Goal: Transaction & Acquisition: Purchase product/service

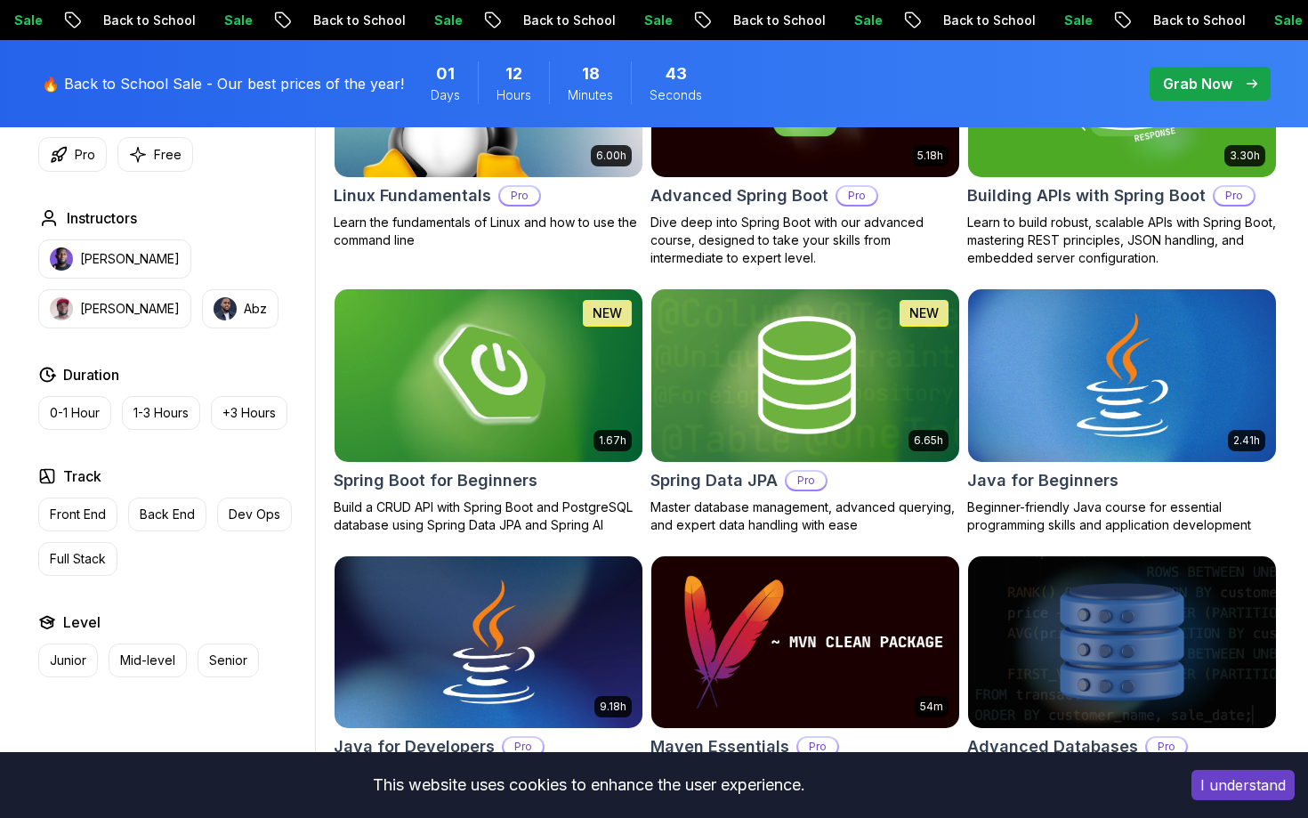
scroll to position [680, 0]
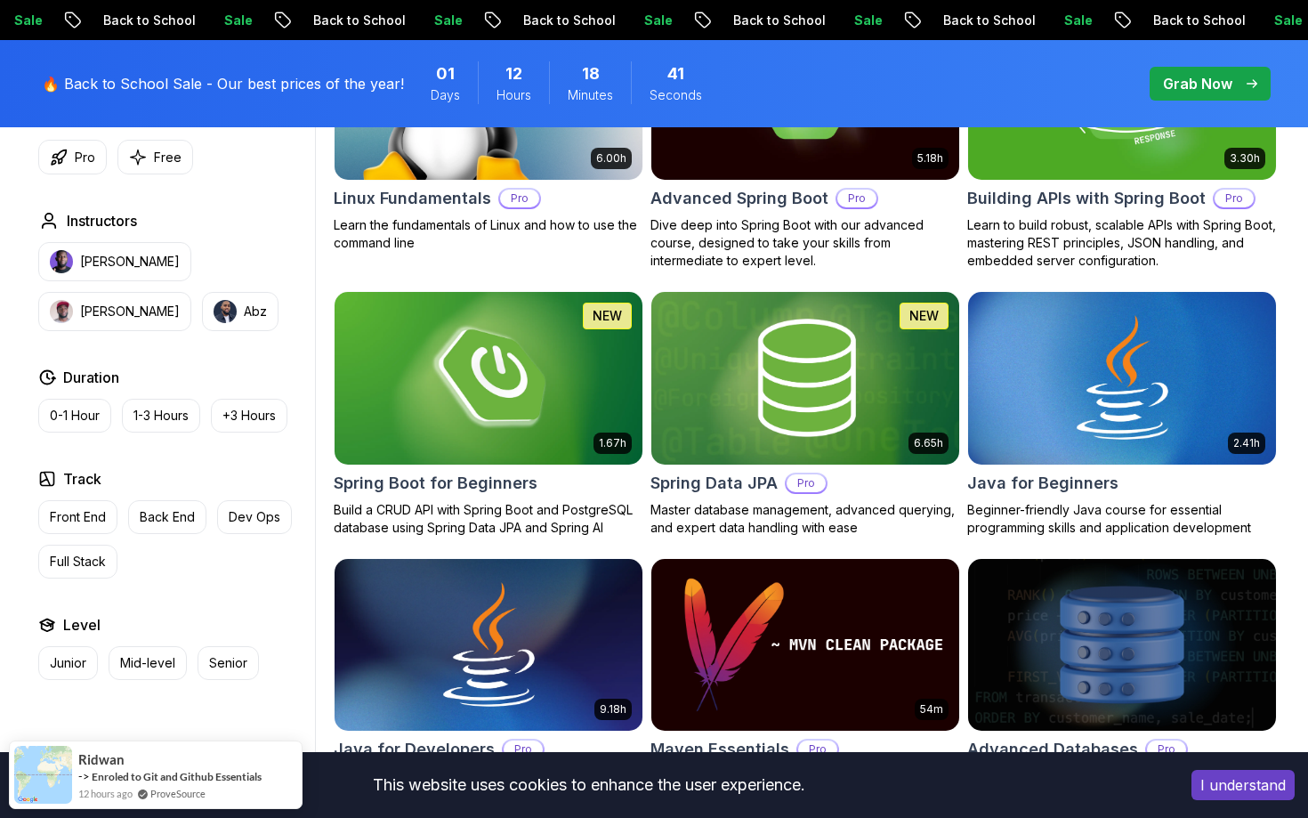
click at [1222, 783] on button "I understand" at bounding box center [1242, 785] width 103 height 30
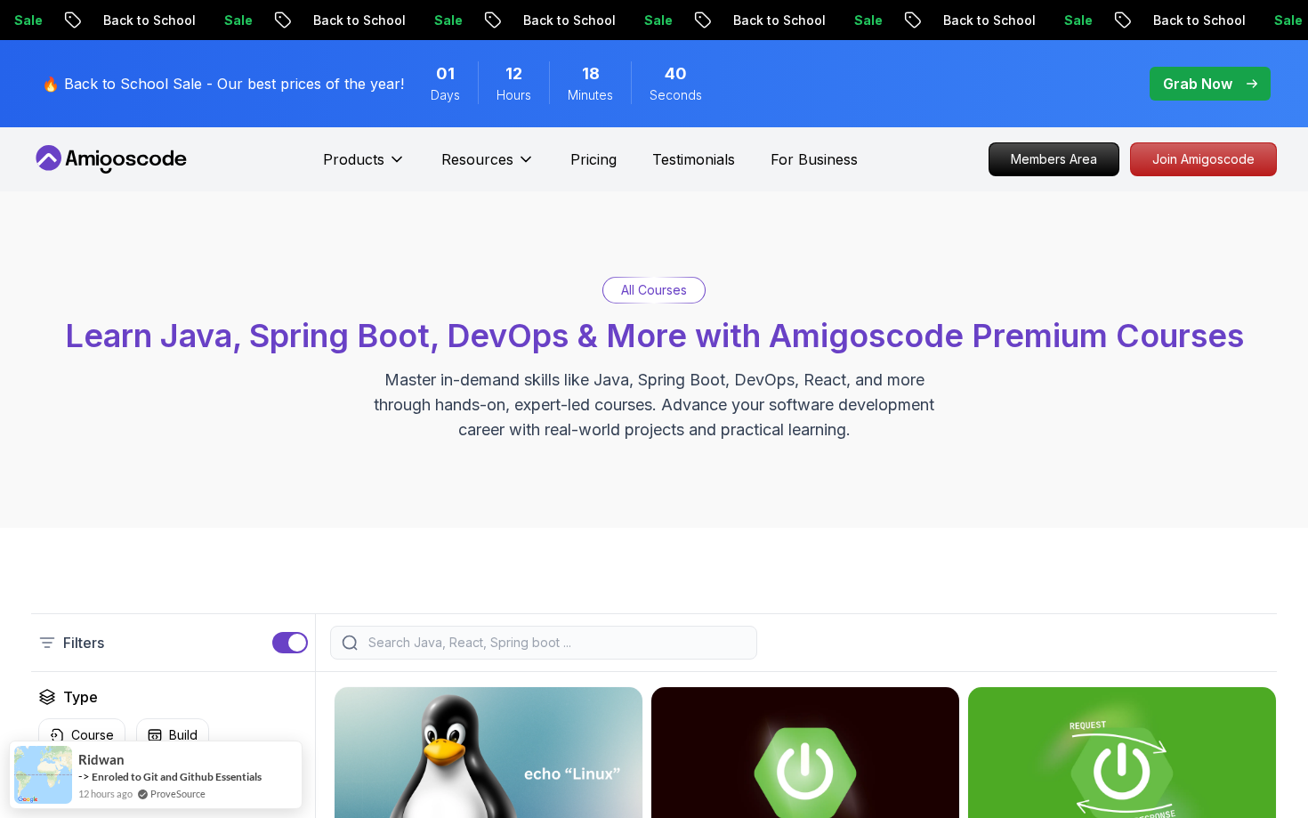
scroll to position [0, 0]
click at [591, 163] on p "Pricing" at bounding box center [593, 159] width 46 height 21
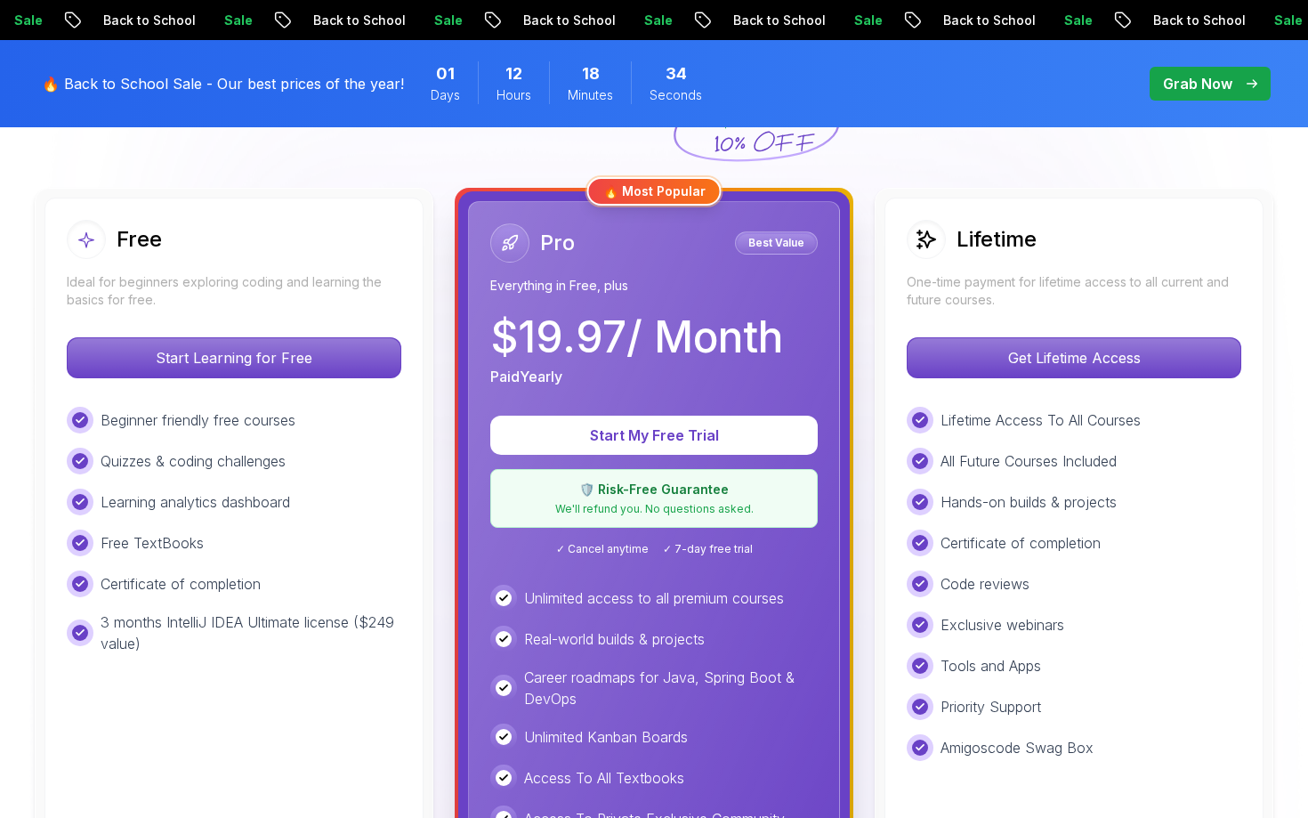
scroll to position [464, 0]
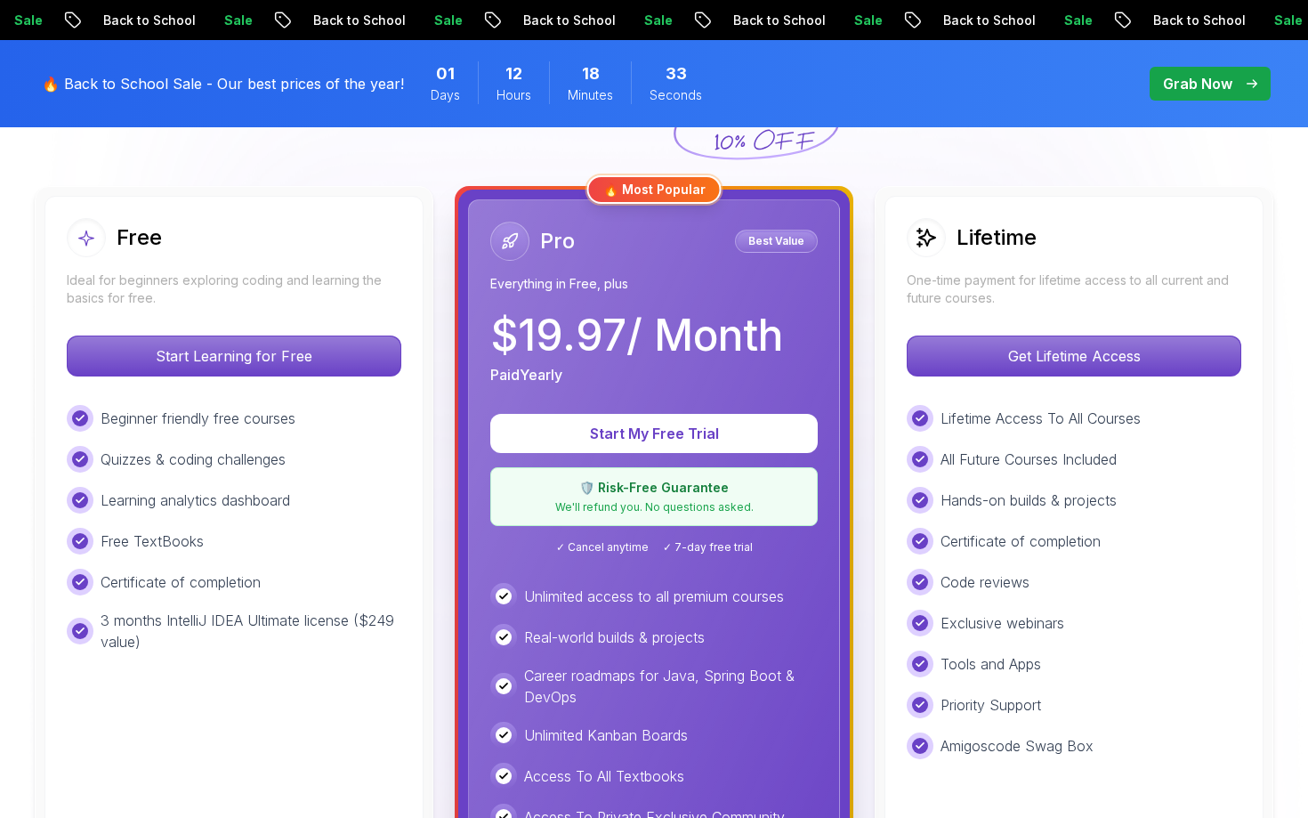
click at [943, 301] on p "One-time payment for lifetime access to all current and future courses." at bounding box center [1074, 289] width 335 height 36
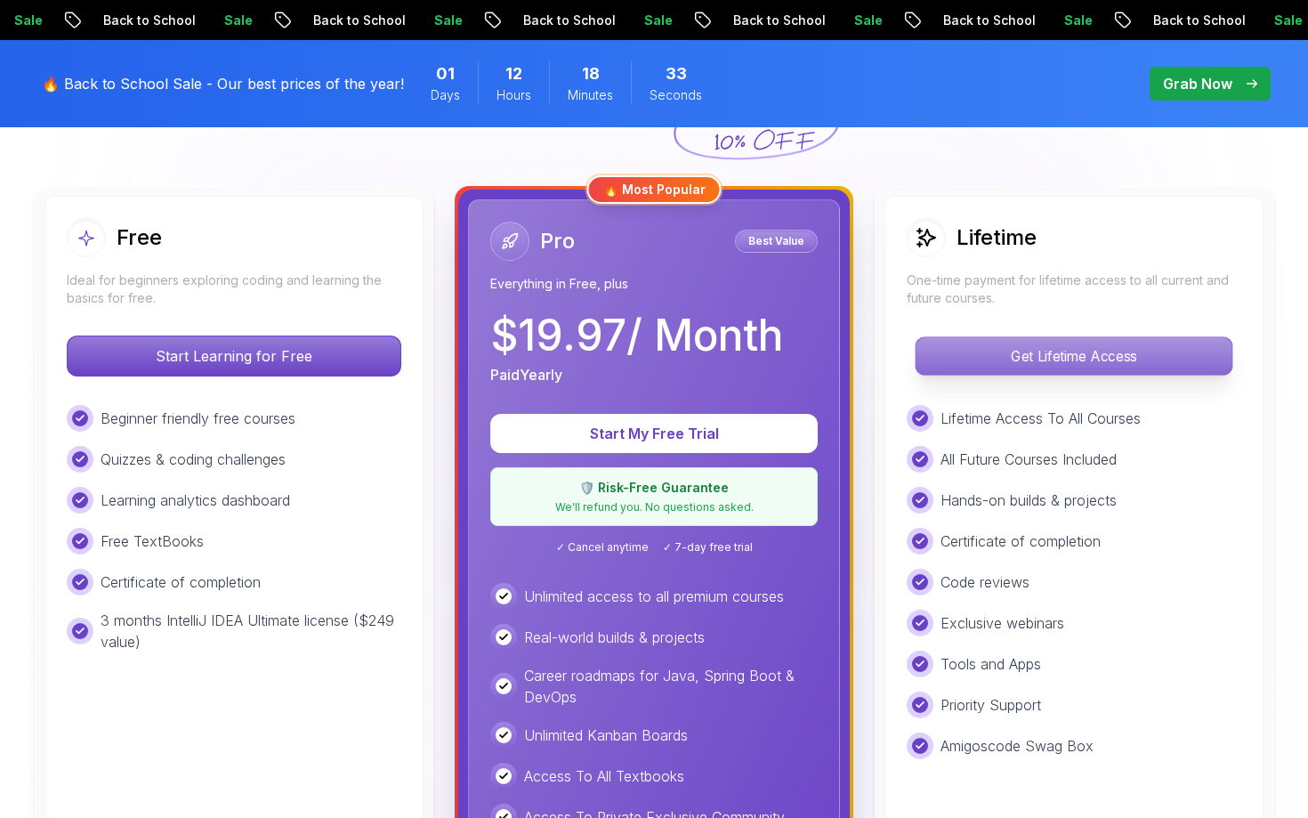
click at [962, 346] on p "Get Lifetime Access" at bounding box center [1074, 355] width 316 height 37
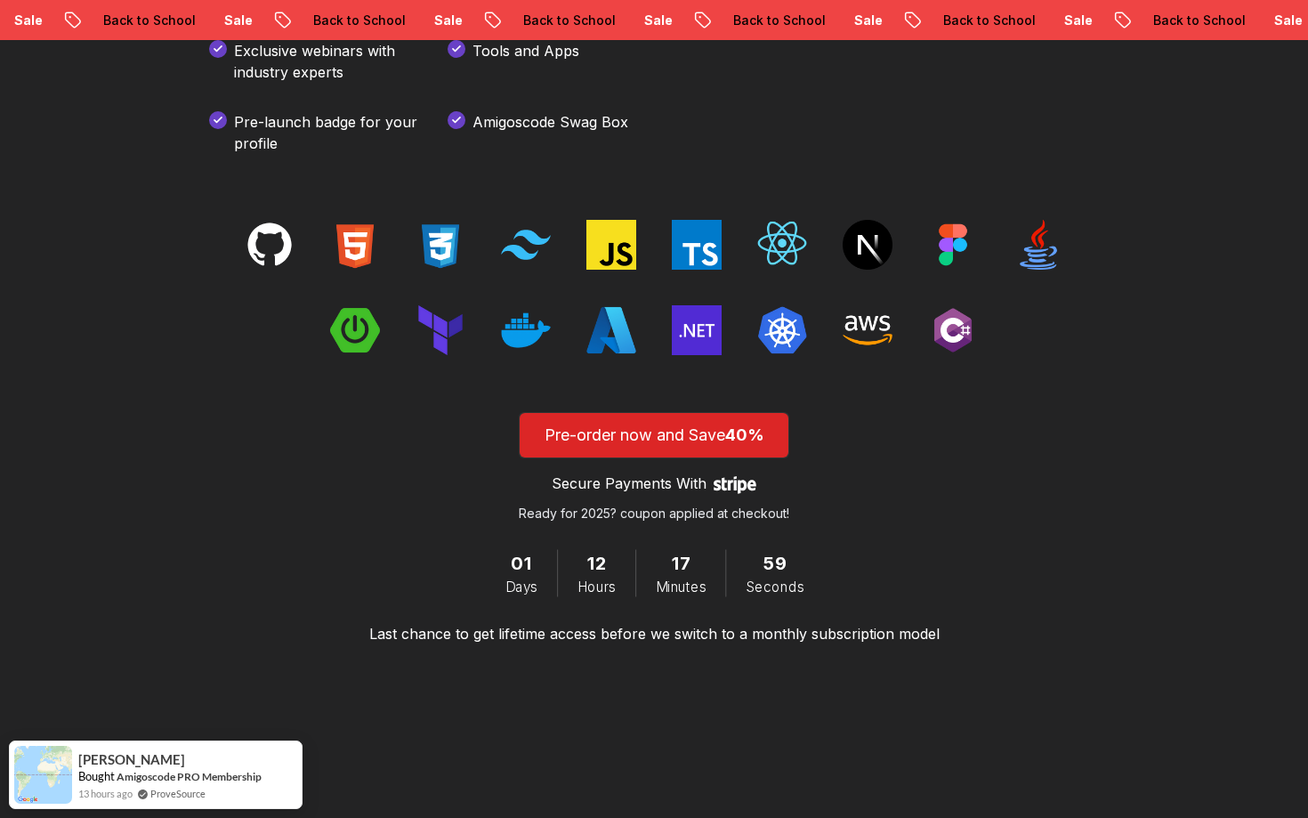
scroll to position [2706, 0]
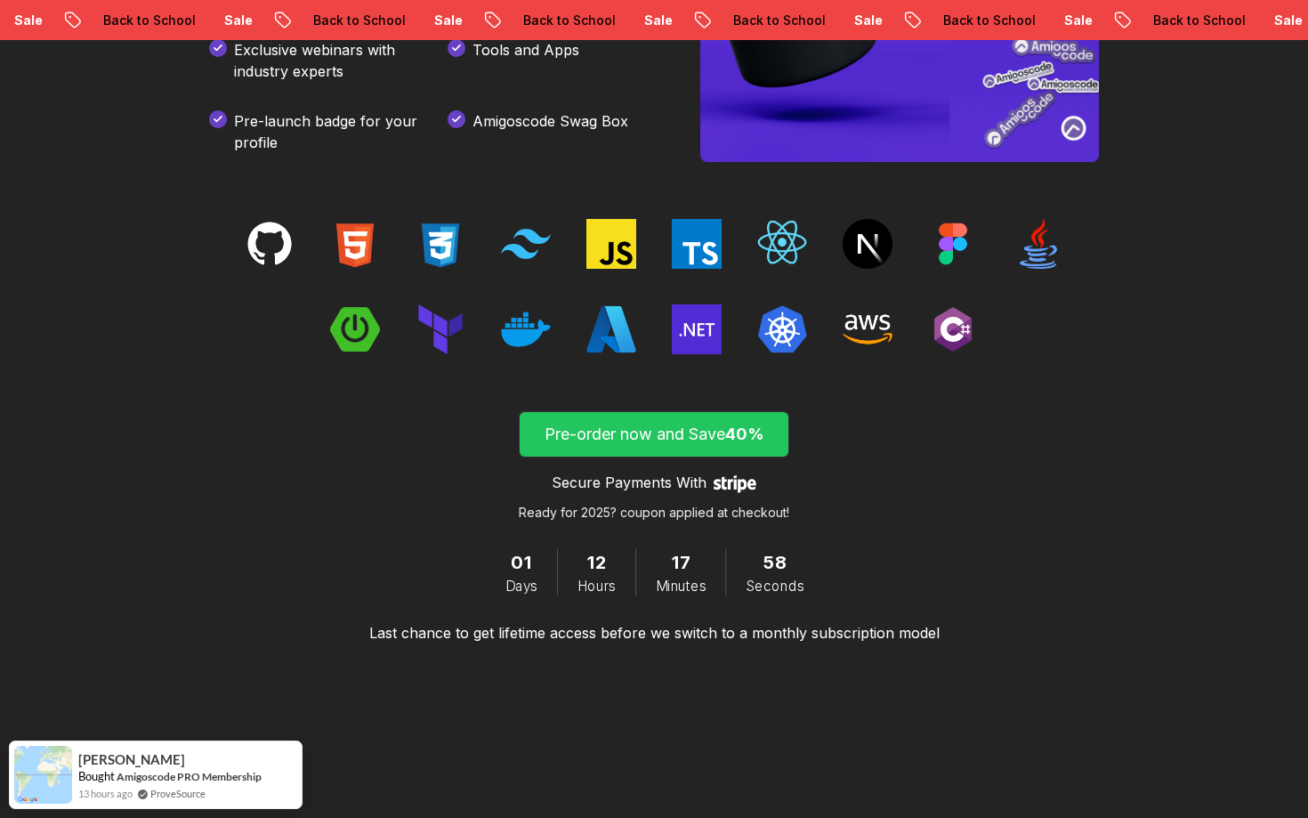
click at [696, 430] on p "Pre-order now and Save 40%" at bounding box center [654, 434] width 228 height 25
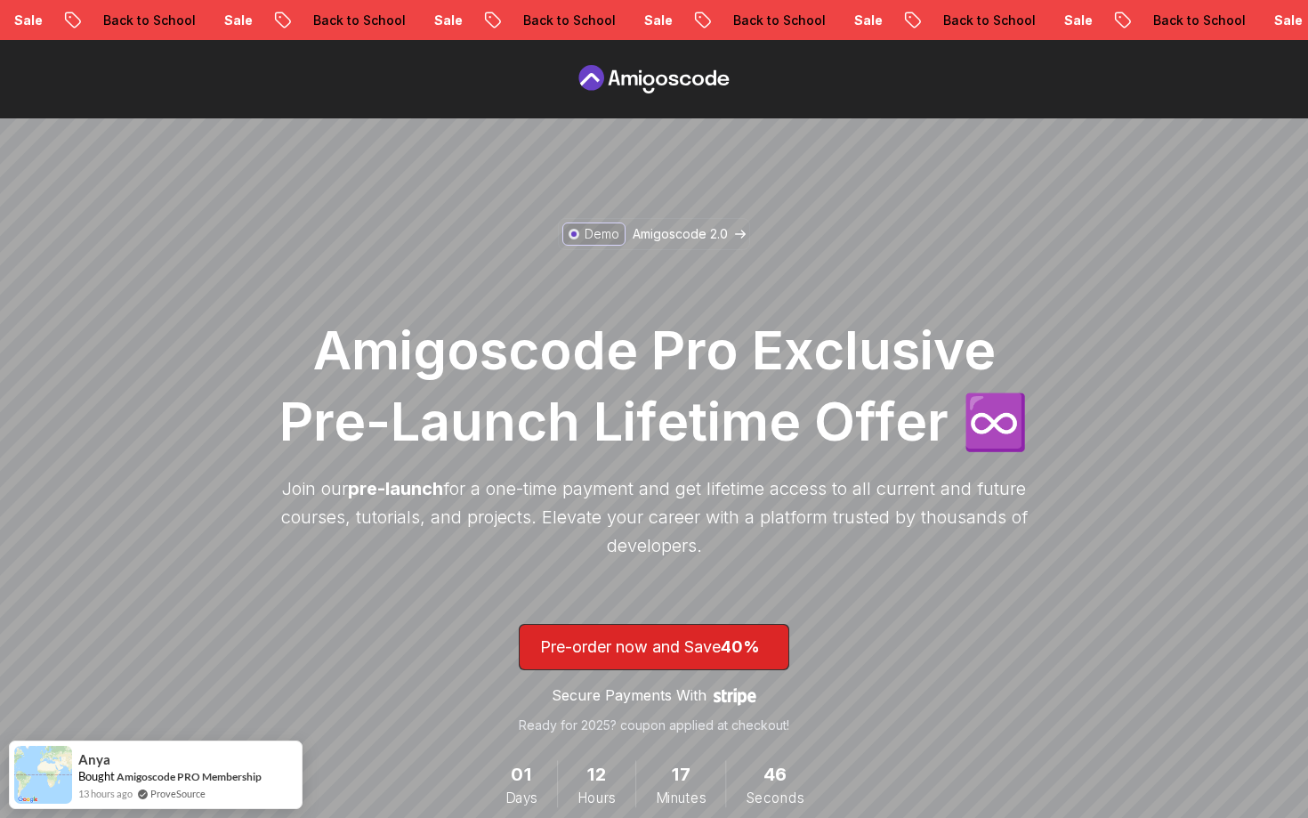
scroll to position [0, 0]
click at [651, 85] on icon at bounding box center [654, 79] width 160 height 28
click at [663, 227] on p "Amigoscode 2.0" at bounding box center [680, 234] width 95 height 18
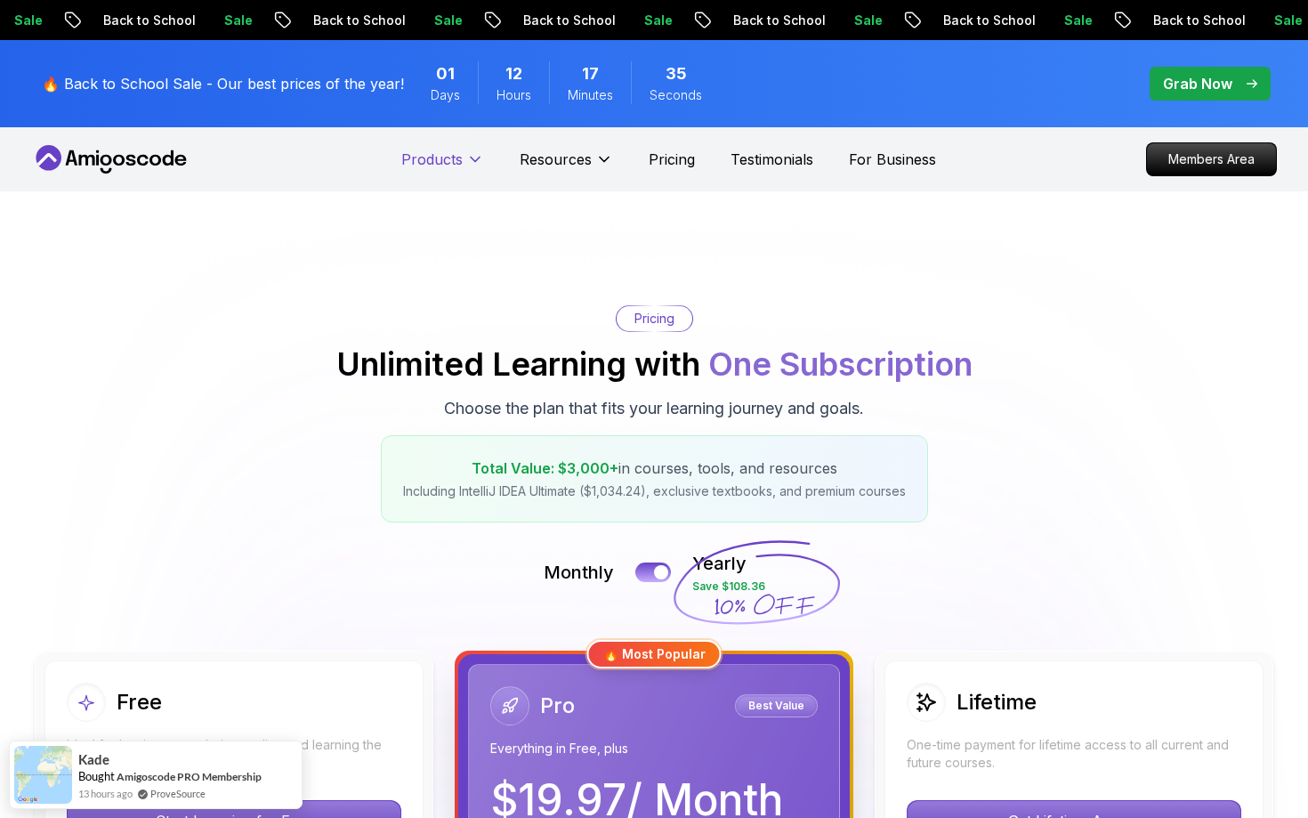
click at [472, 156] on icon at bounding box center [475, 159] width 18 height 18
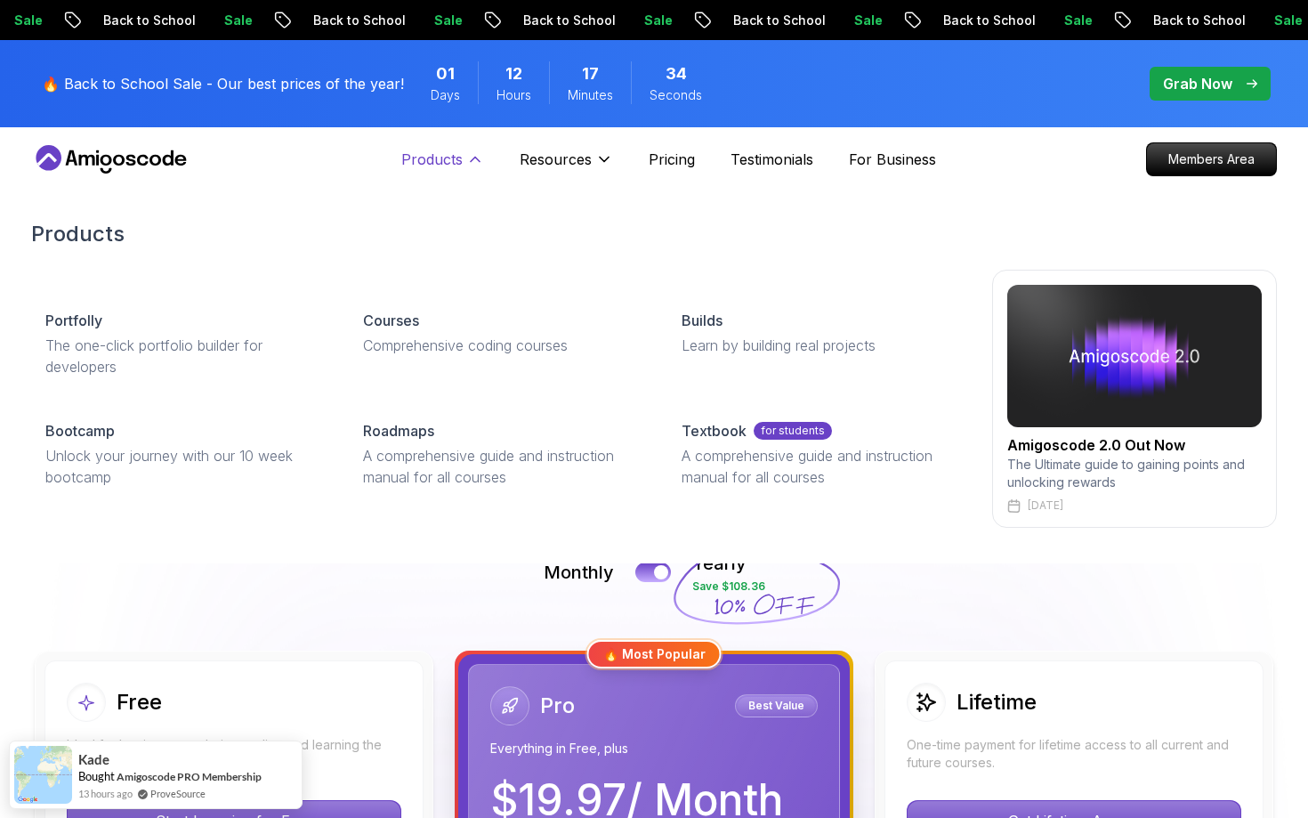
click at [472, 156] on icon at bounding box center [475, 159] width 18 height 18
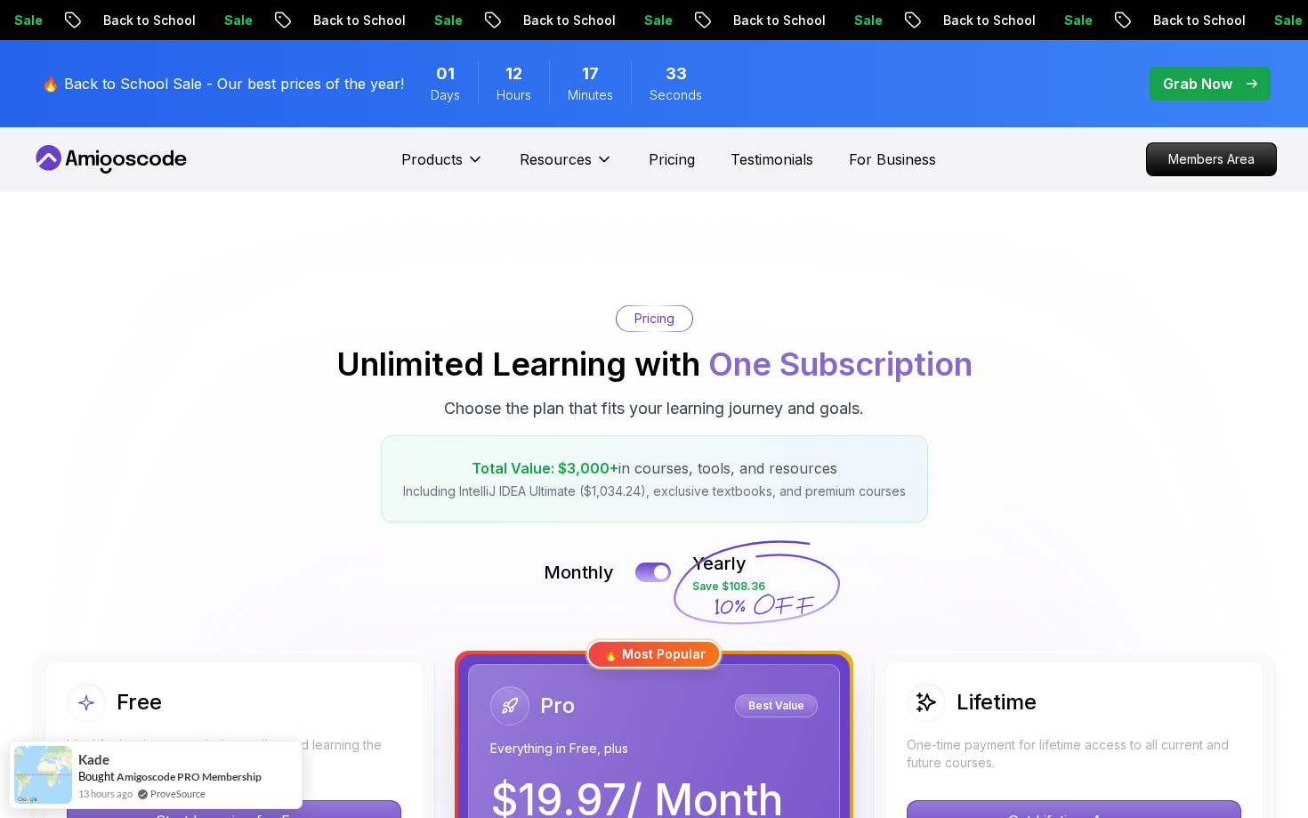
click at [154, 167] on icon at bounding box center [111, 159] width 160 height 28
click at [133, 159] on icon at bounding box center [111, 159] width 160 height 28
click at [453, 151] on p "Products" at bounding box center [431, 159] width 61 height 21
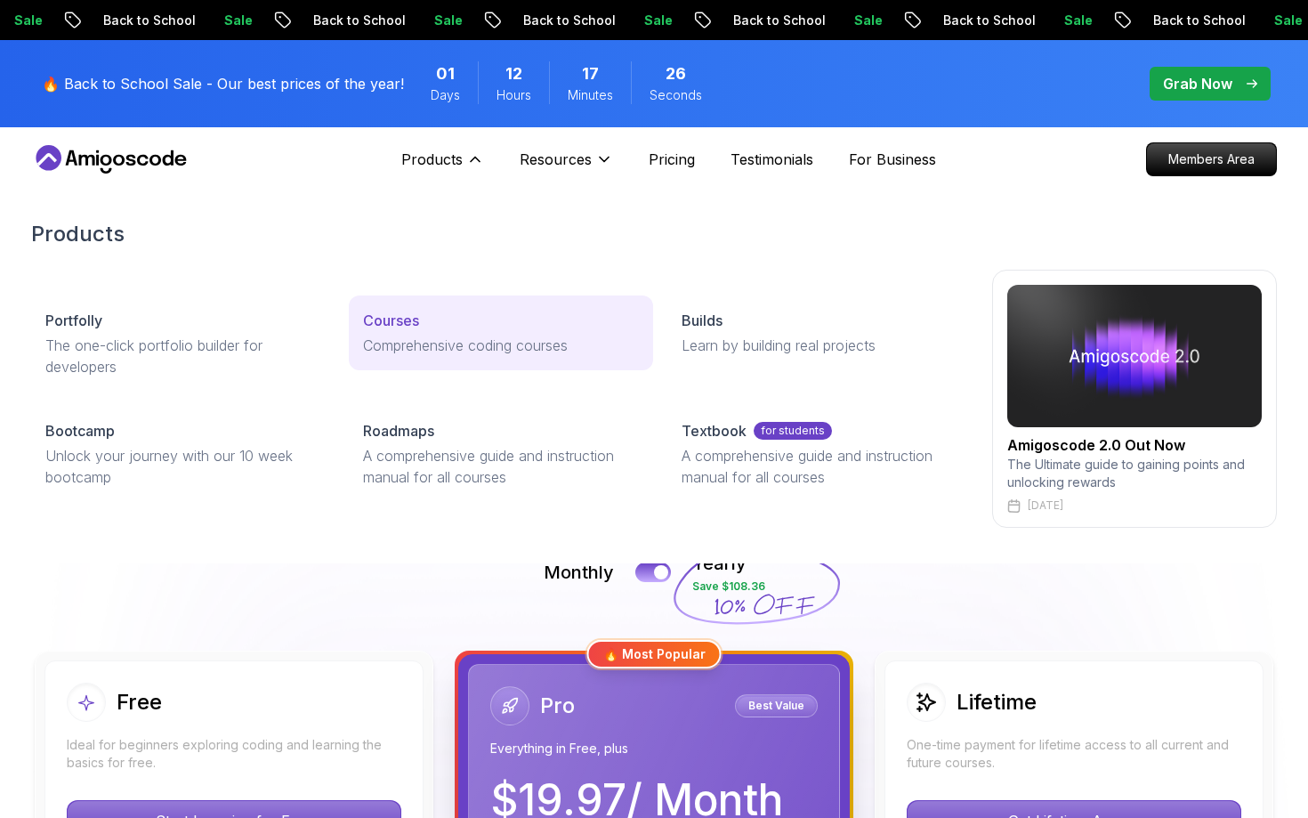
click at [385, 327] on p "Courses" at bounding box center [391, 320] width 56 height 21
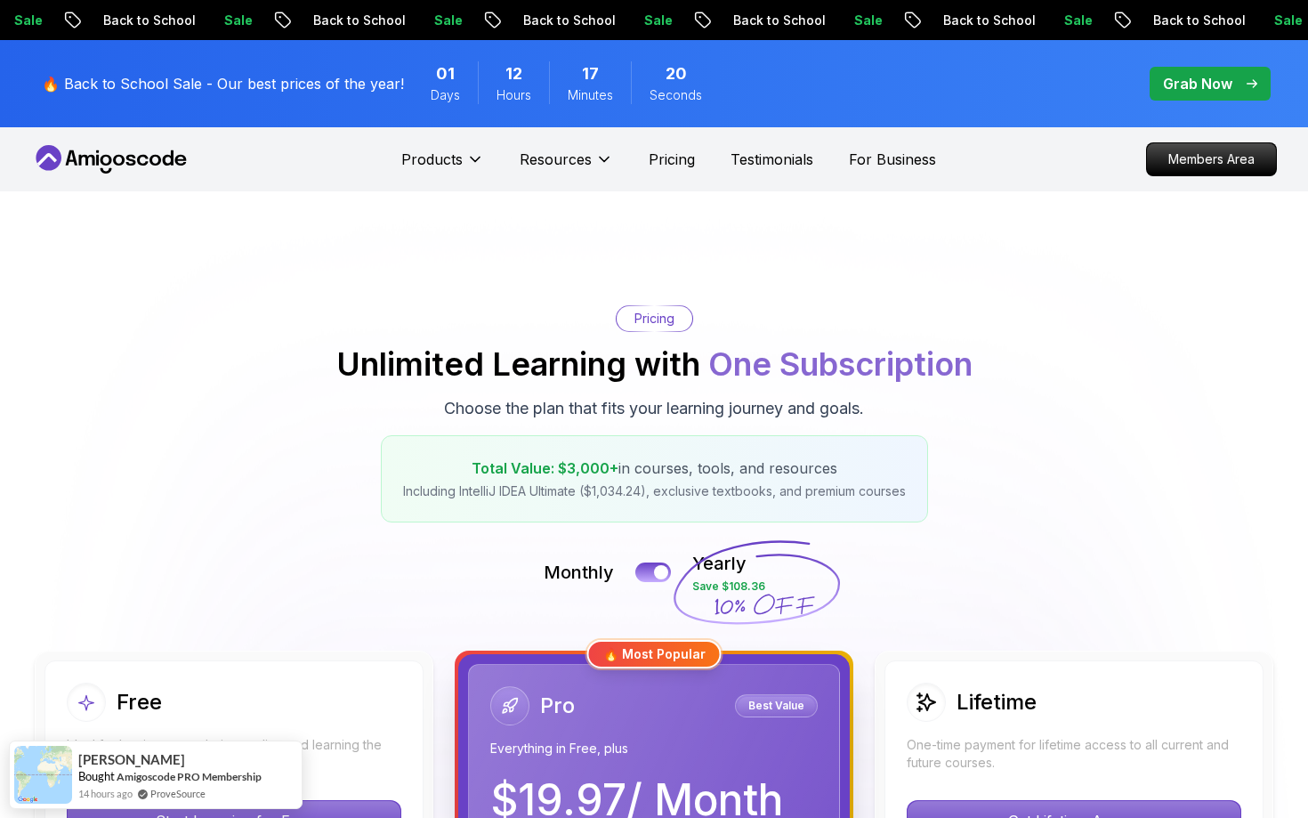
click at [566, 167] on p "Resources" at bounding box center [556, 159] width 72 height 21
click at [532, 163] on p "Resources" at bounding box center [556, 159] width 72 height 21
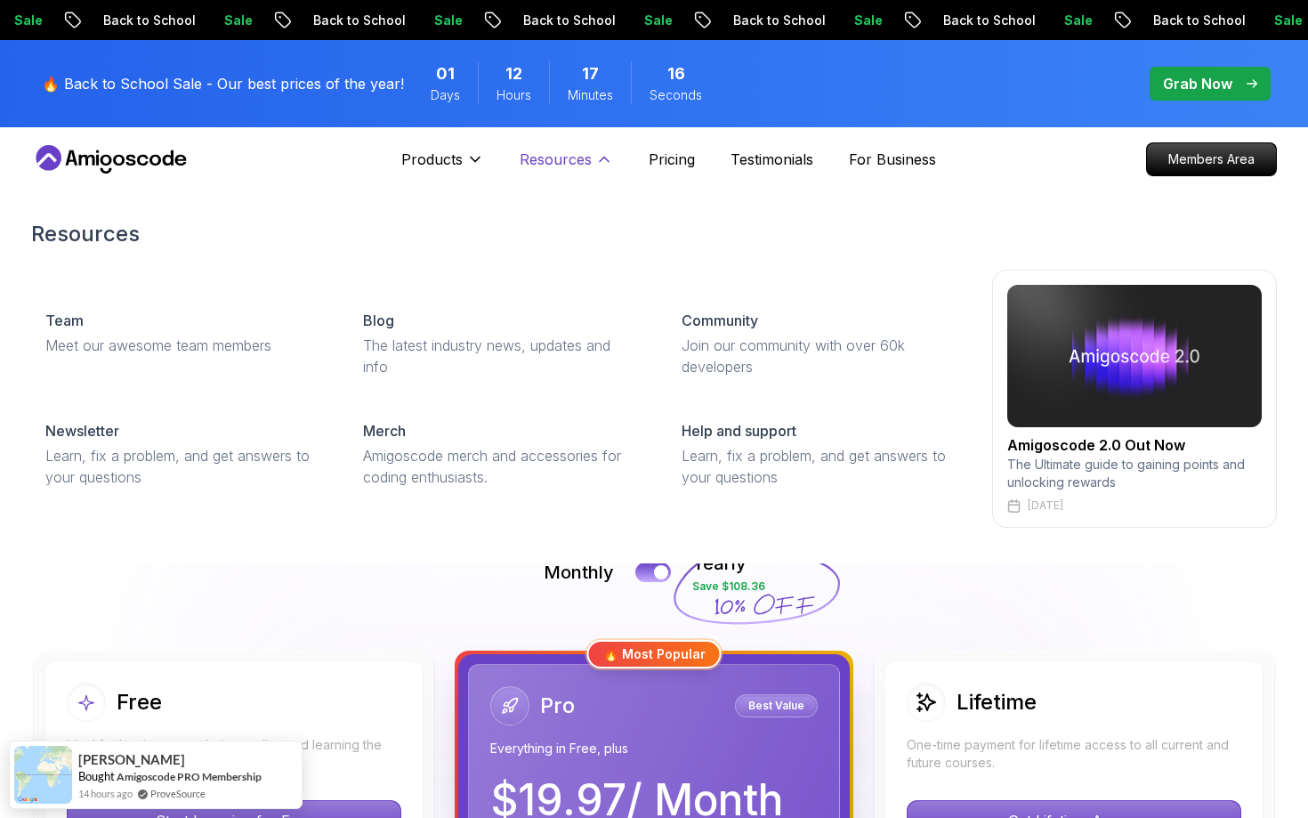
click at [532, 163] on p "Resources" at bounding box center [556, 159] width 72 height 21
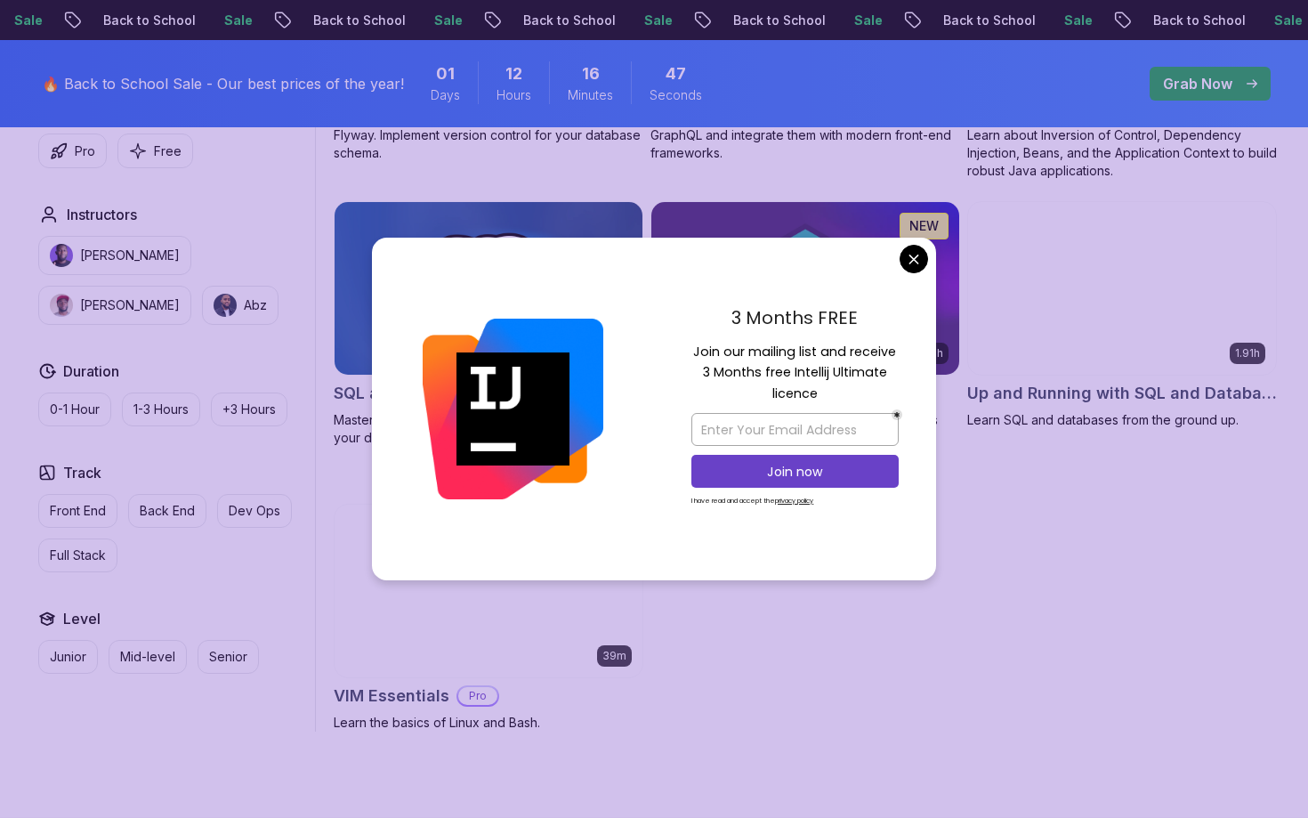
scroll to position [4759, 0]
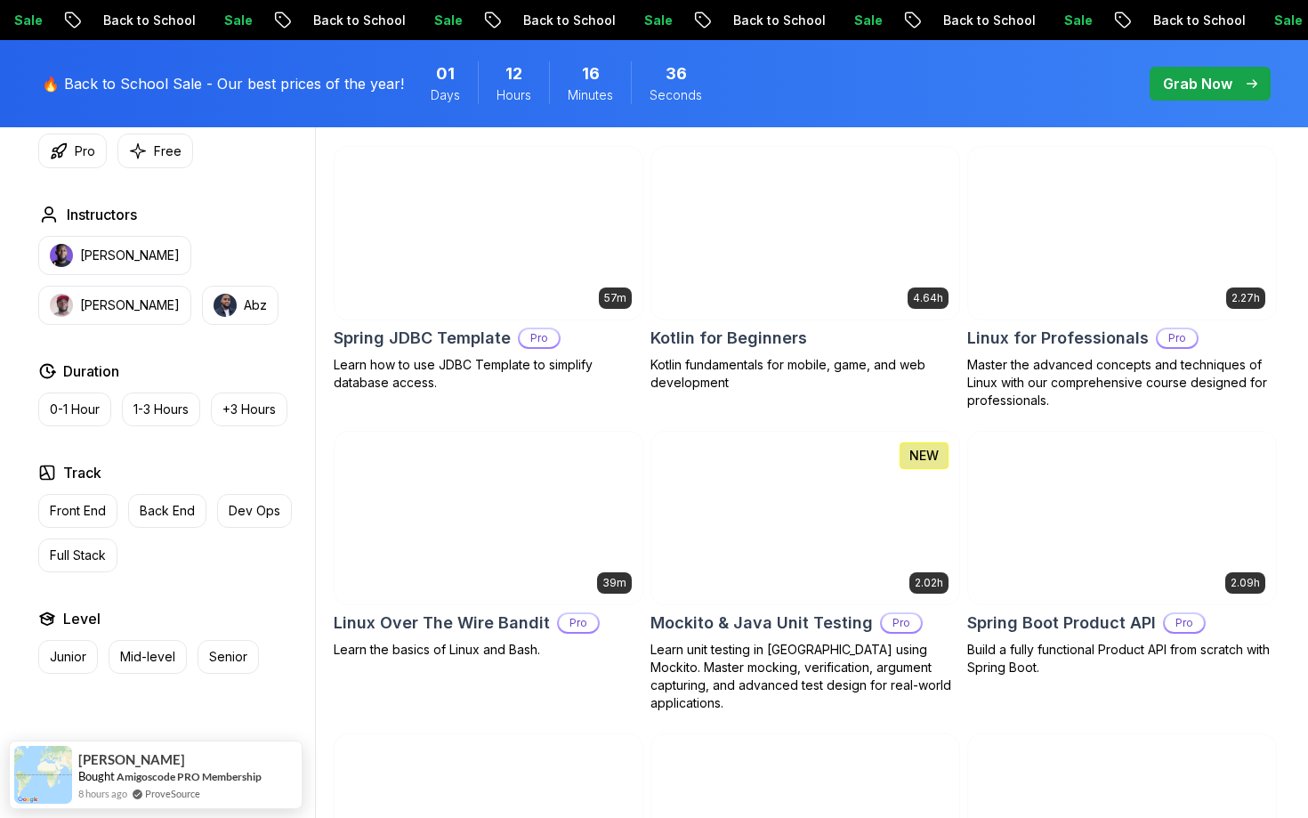
scroll to position [3614, 0]
